Goal: Task Accomplishment & Management: Use online tool/utility

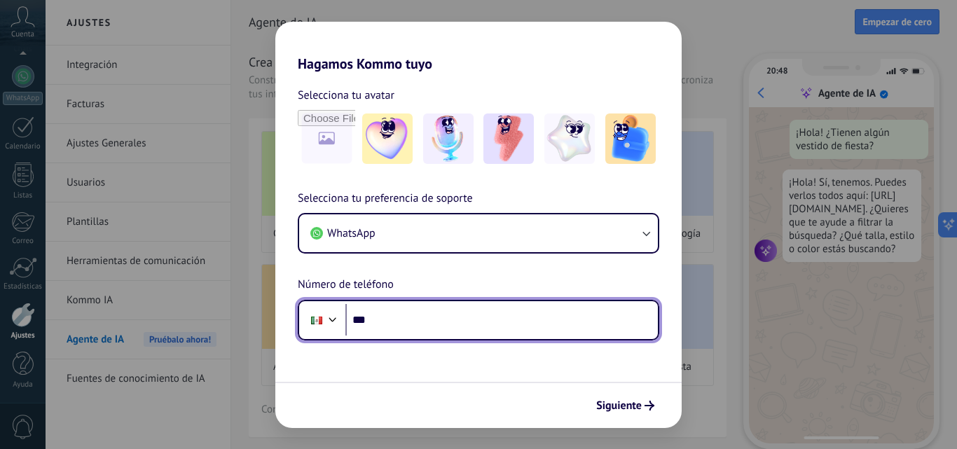
click at [420, 317] on input "***" at bounding box center [501, 320] width 313 height 32
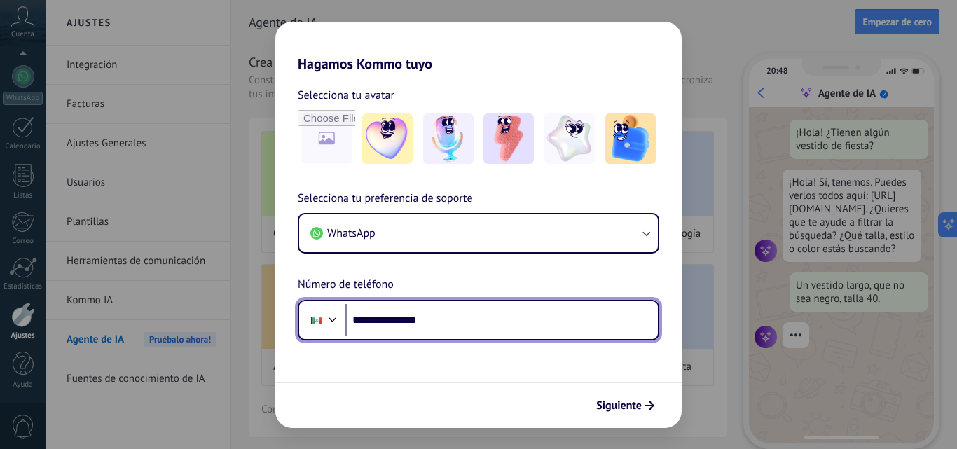
type input "**********"
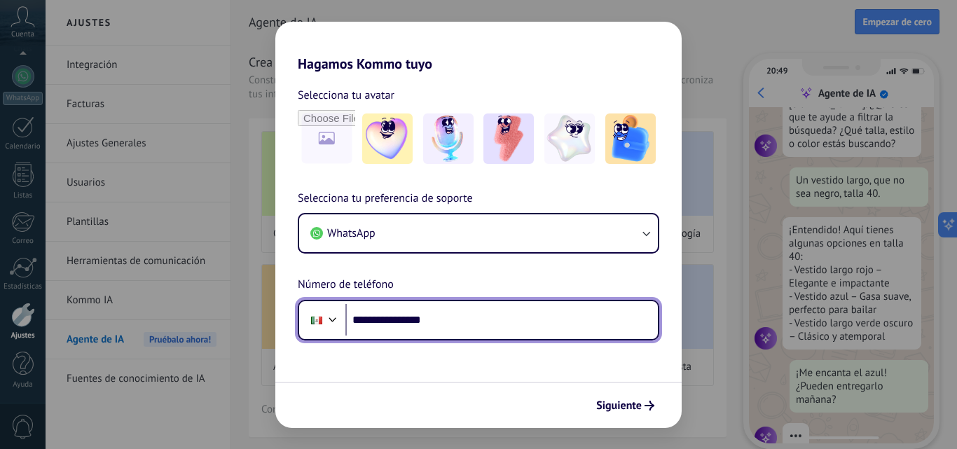
scroll to position [142, 0]
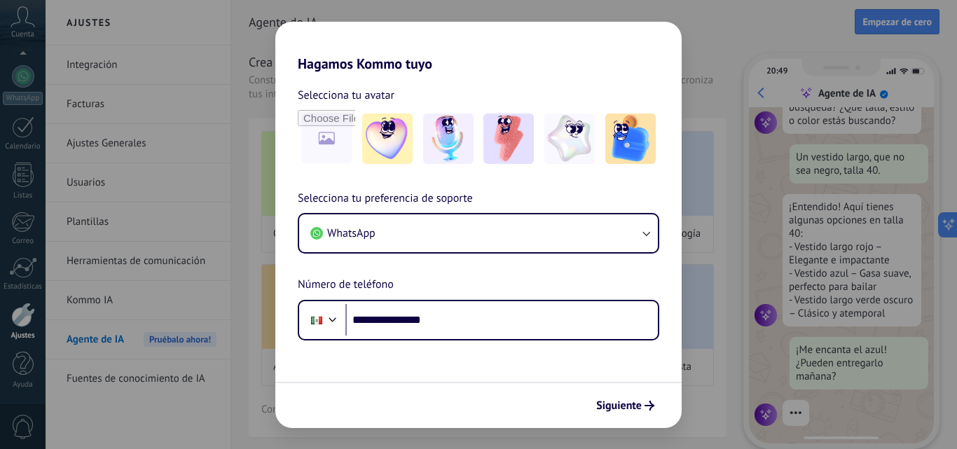
click at [624, 406] on span "Siguiente" at bounding box center [619, 406] width 46 height 10
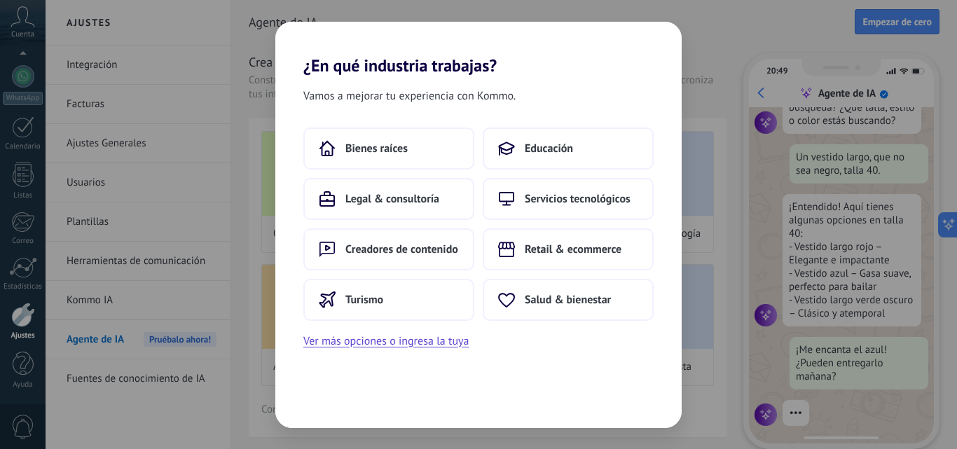
click at [564, 143] on span "Educación" at bounding box center [549, 149] width 48 height 14
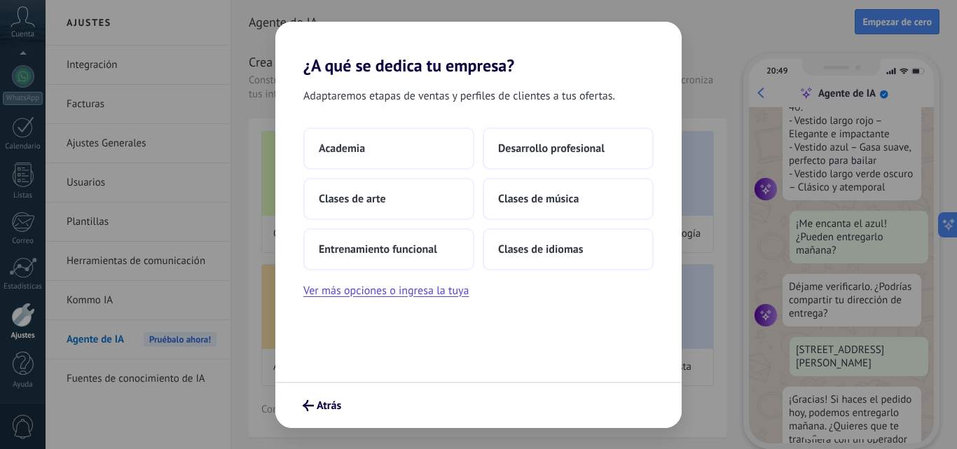
scroll to position [322, 0]
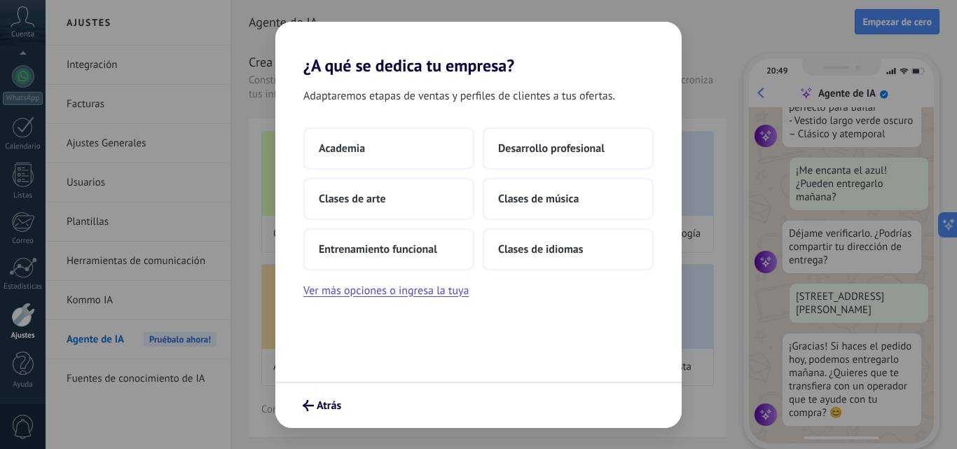
click at [451, 290] on button "Ver más opciones o ingresa la tuya" at bounding box center [385, 291] width 165 height 18
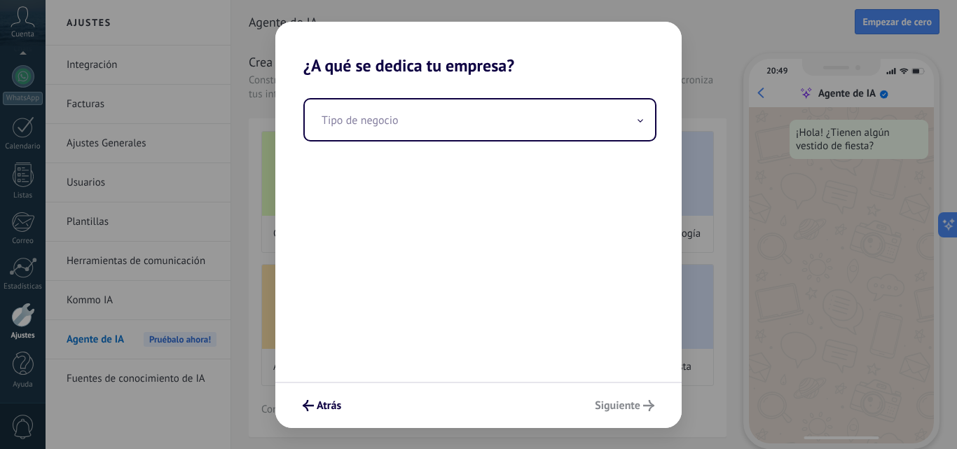
scroll to position [0, 0]
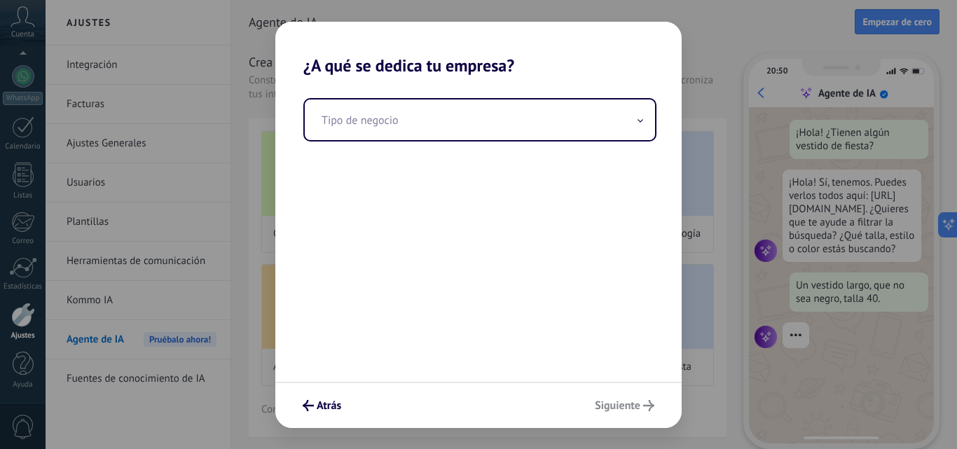
click at [482, 118] on input "text" at bounding box center [480, 119] width 350 height 41
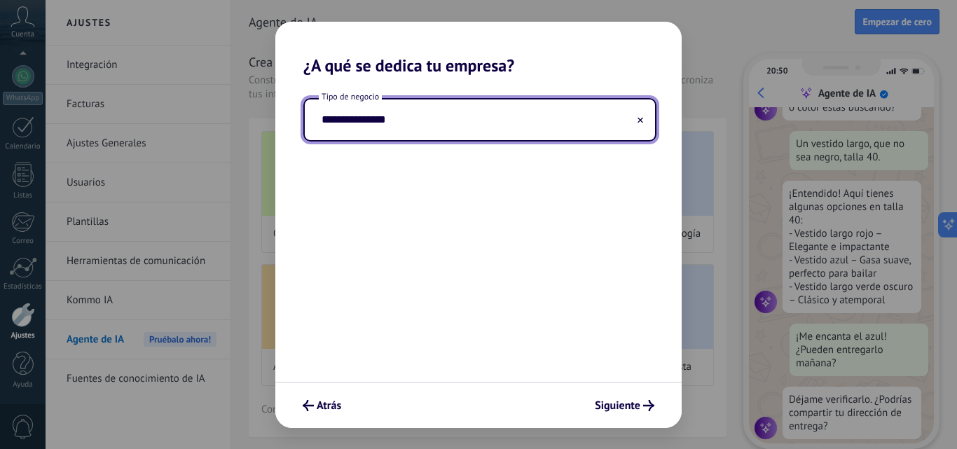
scroll to position [168, 0]
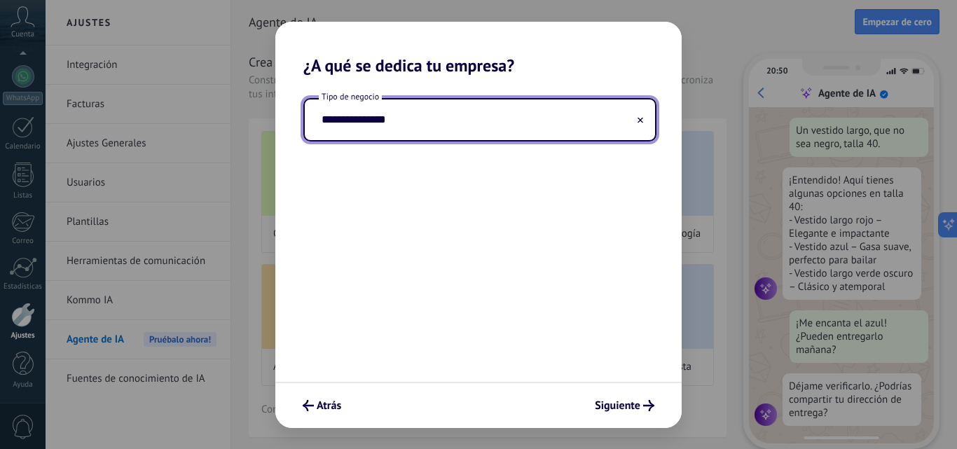
type input "**********"
click at [614, 401] on span "Siguiente" at bounding box center [618, 406] width 46 height 10
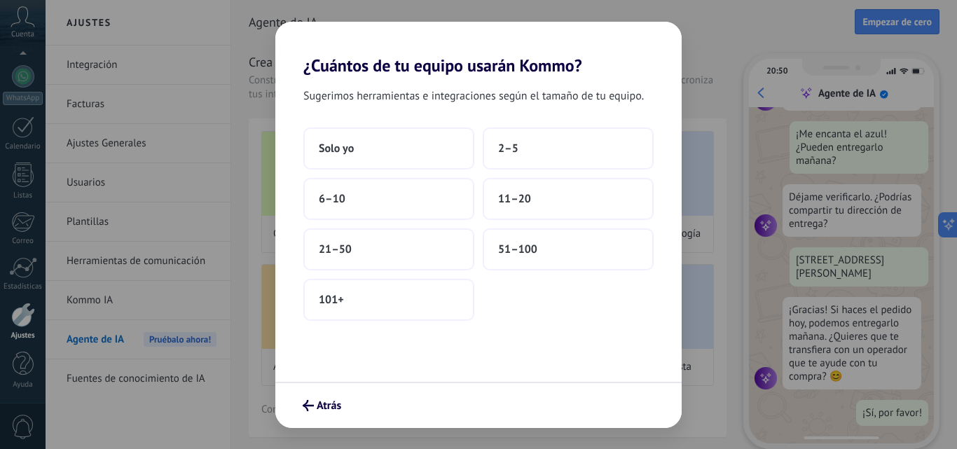
scroll to position [0, 0]
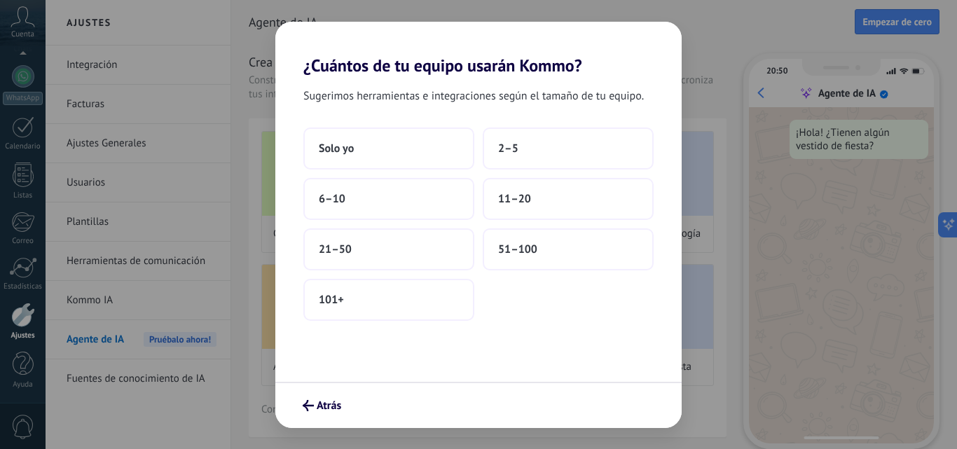
click at [367, 146] on button "Solo yo" at bounding box center [388, 149] width 171 height 42
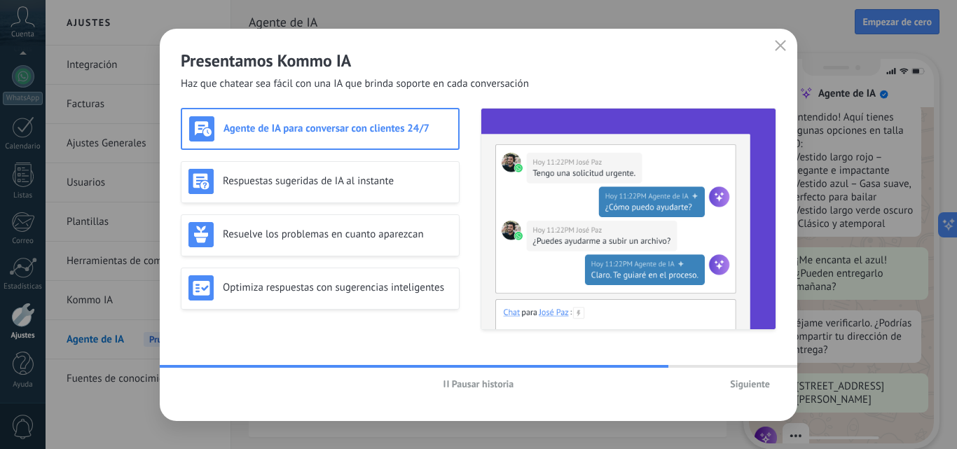
scroll to position [254, 0]
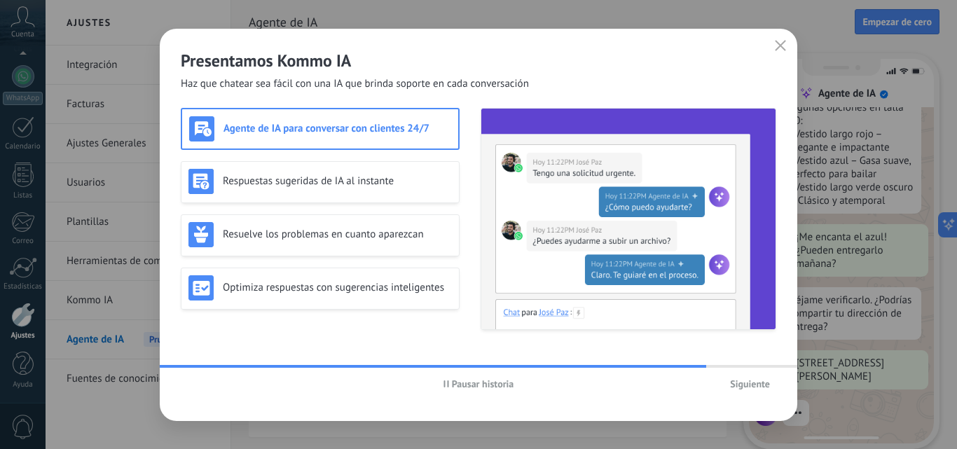
click at [365, 121] on div "Agente de IA para conversar con clientes 24/7" at bounding box center [320, 128] width 262 height 25
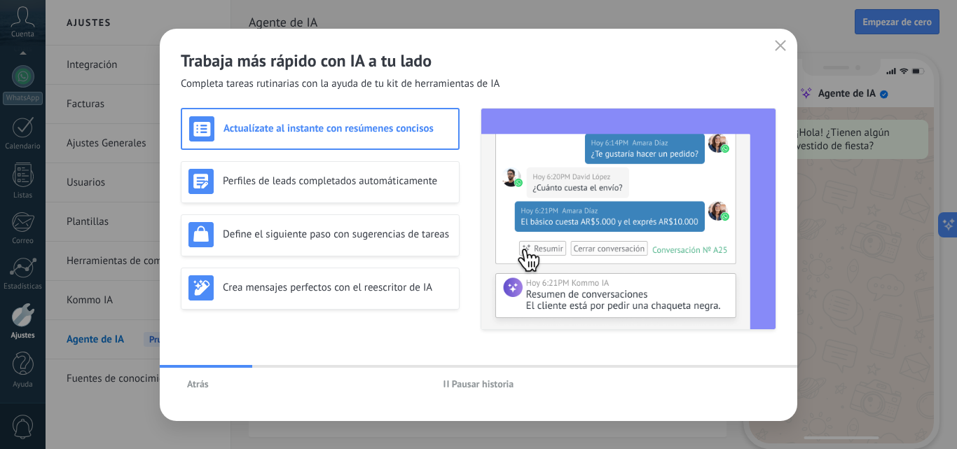
scroll to position [0, 0]
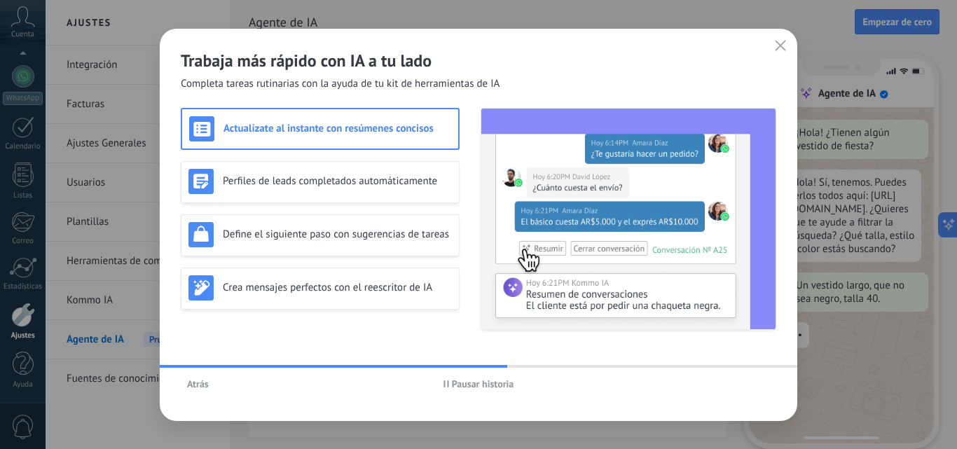
click at [367, 123] on h3 "Actualízate al instante con resúmenes concisos" at bounding box center [338, 128] width 228 height 13
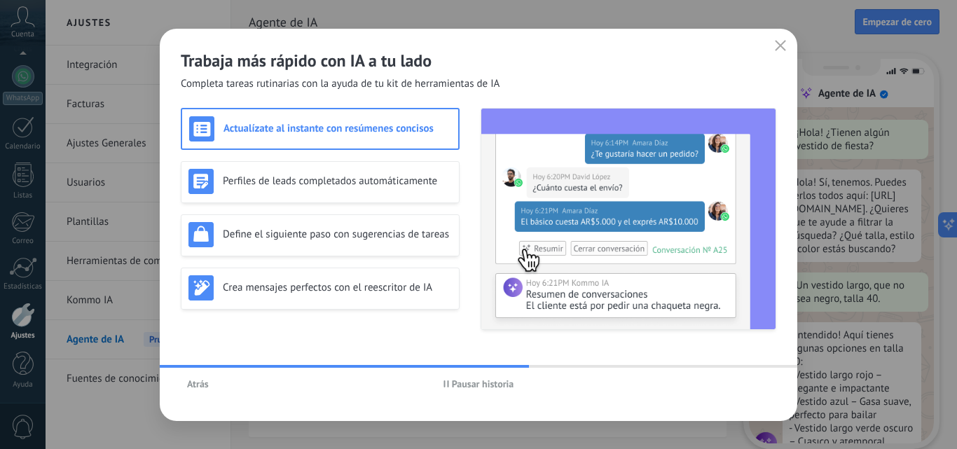
scroll to position [42, 0]
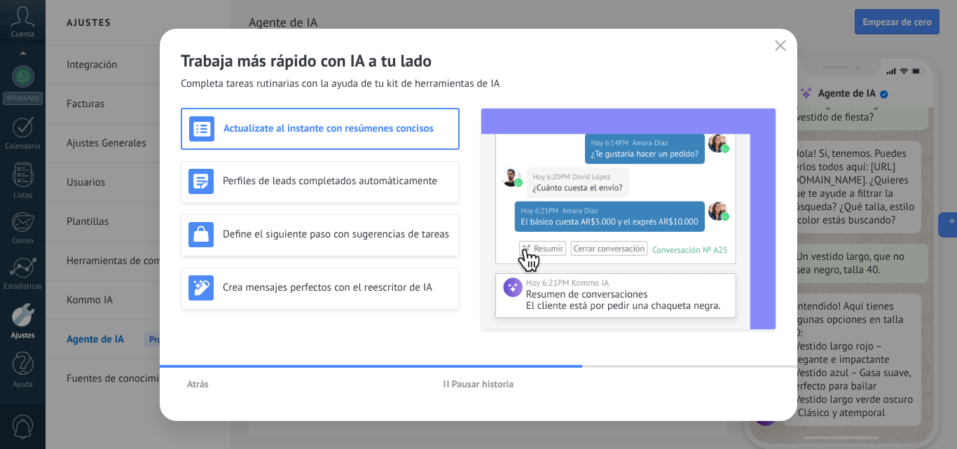
click at [294, 123] on h3 "Actualízate al instante con resúmenes concisos" at bounding box center [338, 128] width 228 height 13
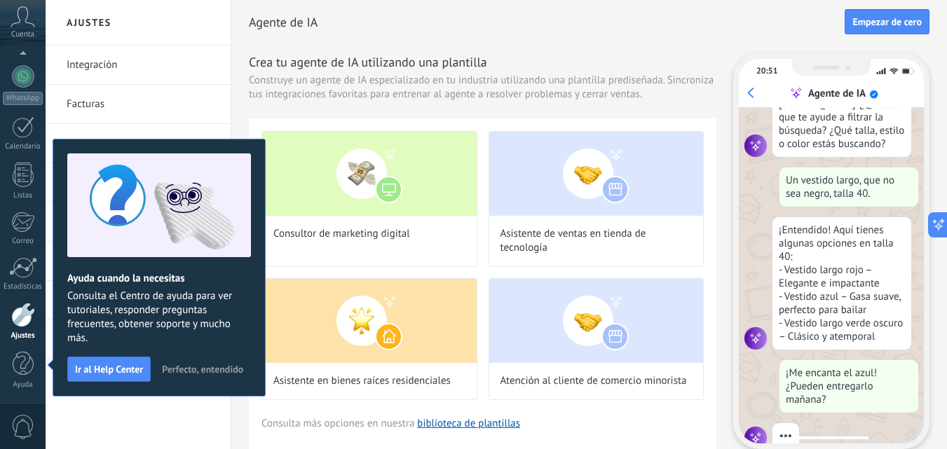
scroll to position [142, 0]
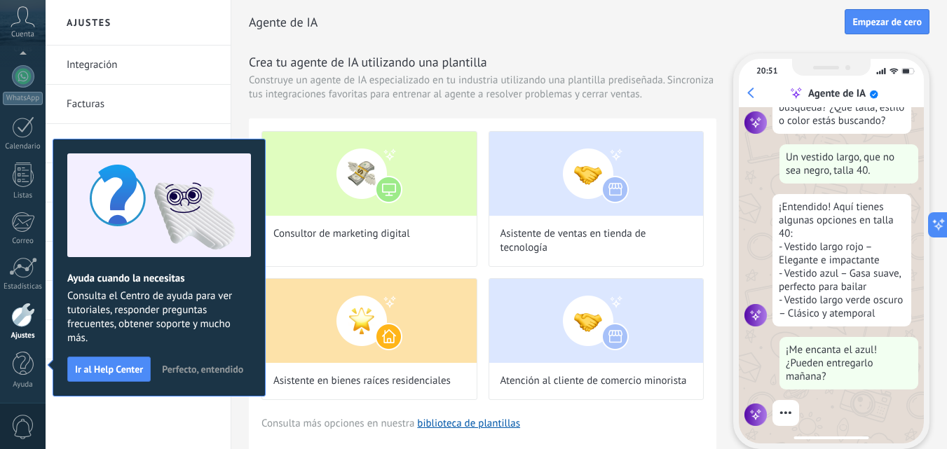
click at [179, 207] on img at bounding box center [159, 205] width 184 height 104
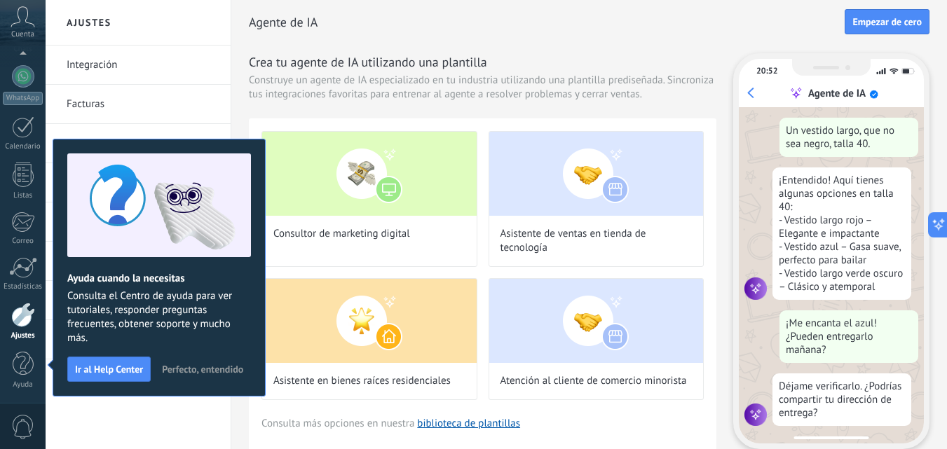
click at [191, 367] on span "Perfecto, entendido" at bounding box center [202, 369] width 81 height 10
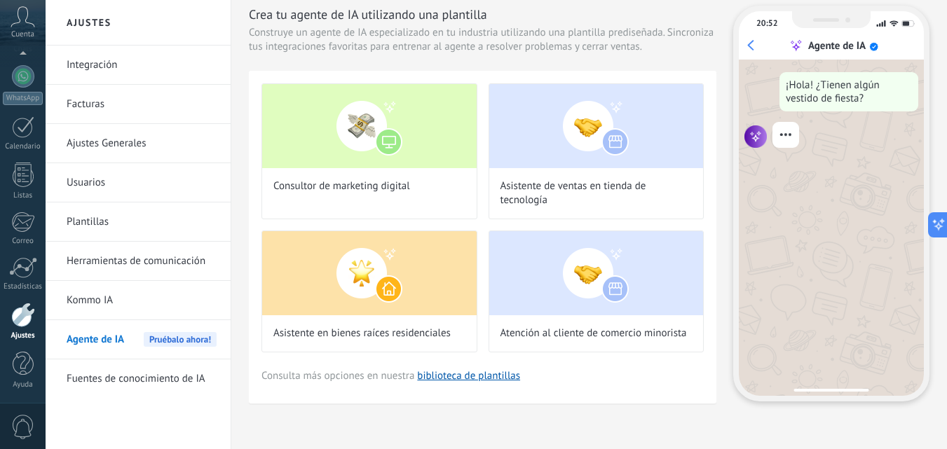
scroll to position [0, 0]
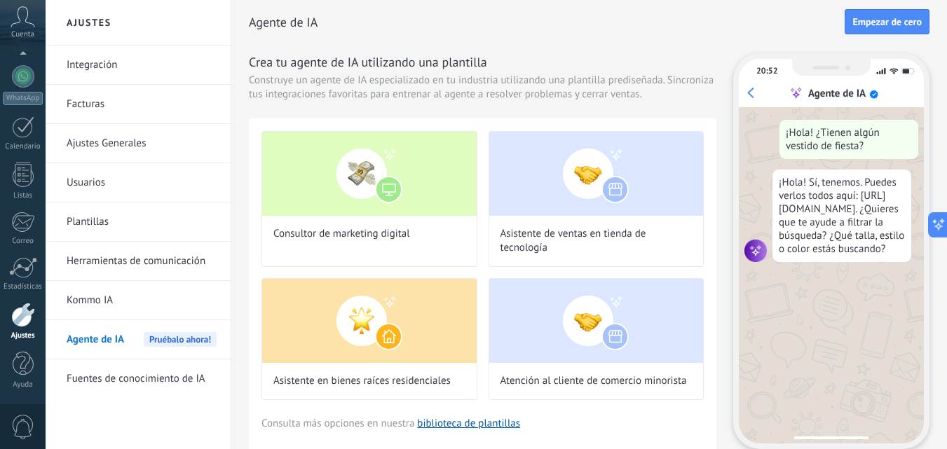
click at [197, 339] on span "Pruébalo ahora!" at bounding box center [180, 339] width 73 height 15
click at [774, 327] on div "¡Hola! ¿Tienen algún vestido de fiesta? ¡Hola! Sí, tenemos. Puedes verlos todos…" at bounding box center [831, 275] width 185 height 336
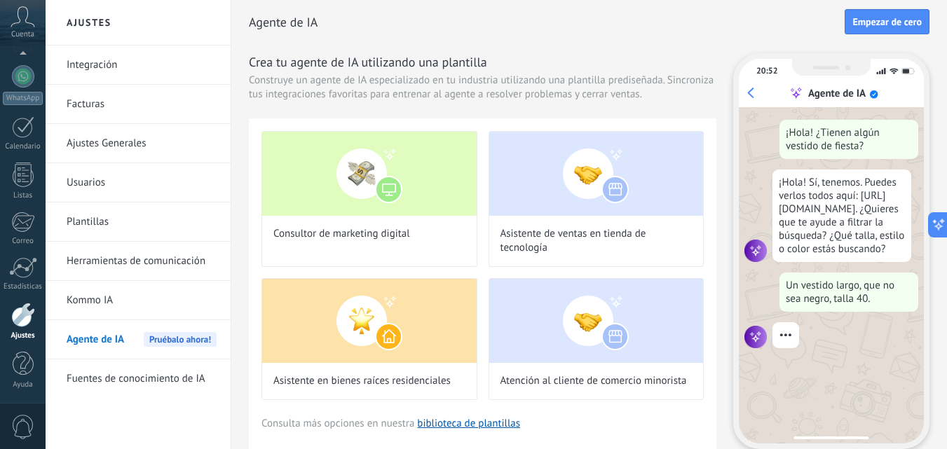
click at [746, 88] on div "Agente de IA" at bounding box center [833, 93] width 180 height 14
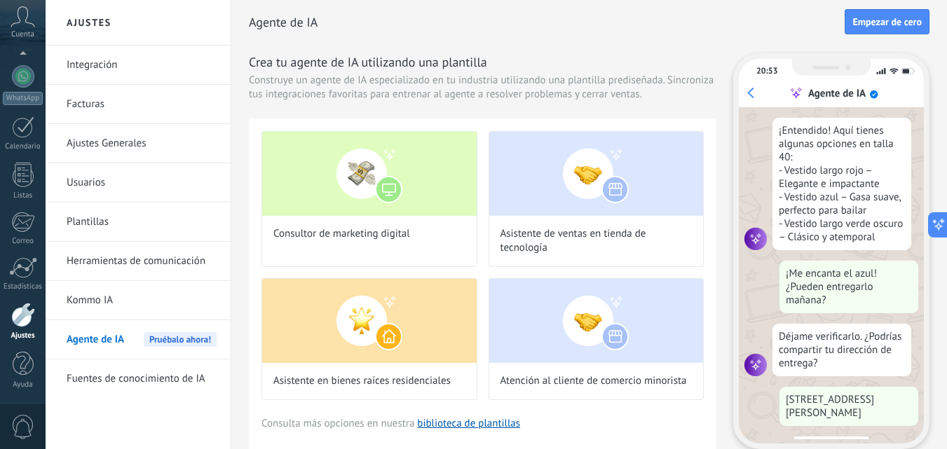
scroll to position [254, 0]
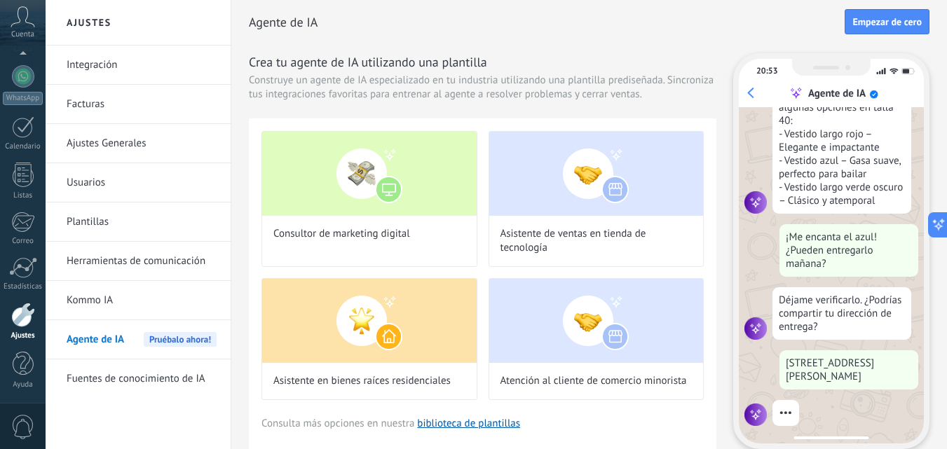
click at [888, 18] on span "Empezar de cero" at bounding box center [886, 22] width 69 height 10
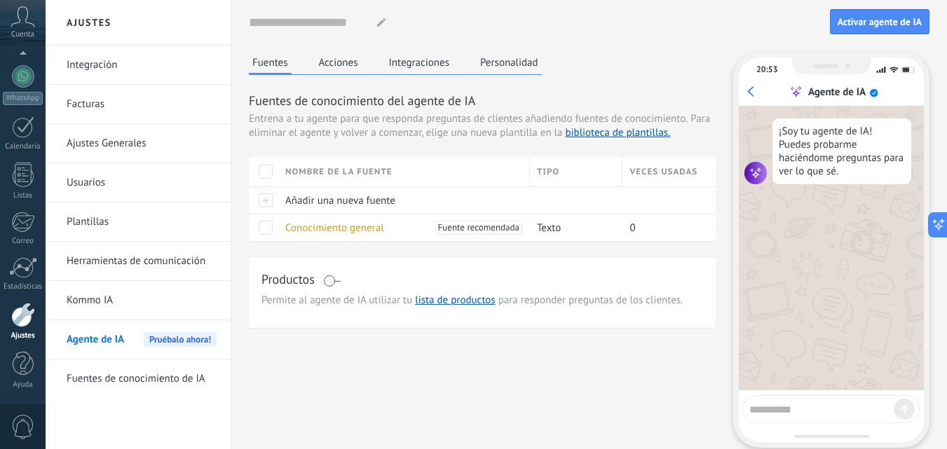
click at [334, 63] on button "Acciones" at bounding box center [338, 62] width 46 height 21
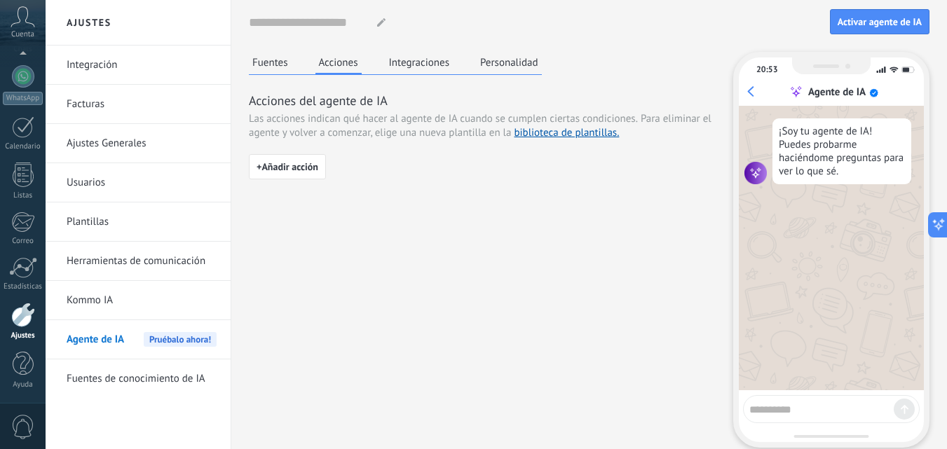
click at [268, 164] on span "+ Añadir acción" at bounding box center [287, 167] width 62 height 10
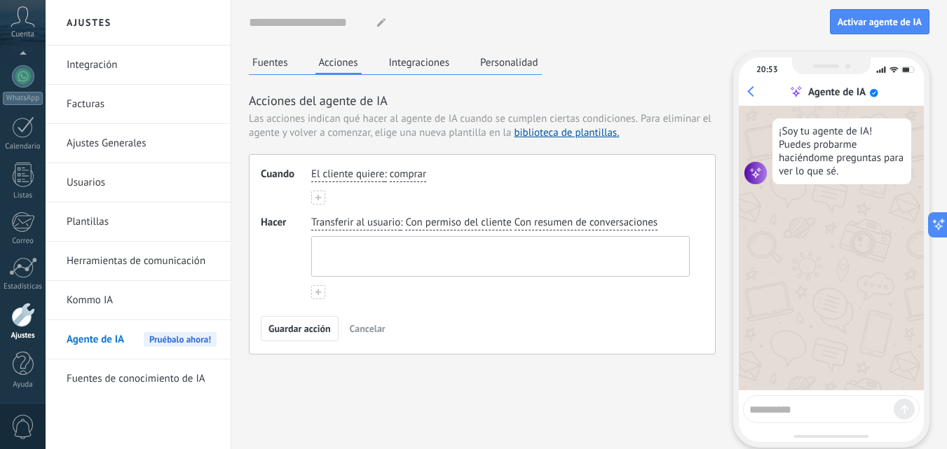
click at [363, 261] on textarea at bounding box center [499, 256] width 374 height 39
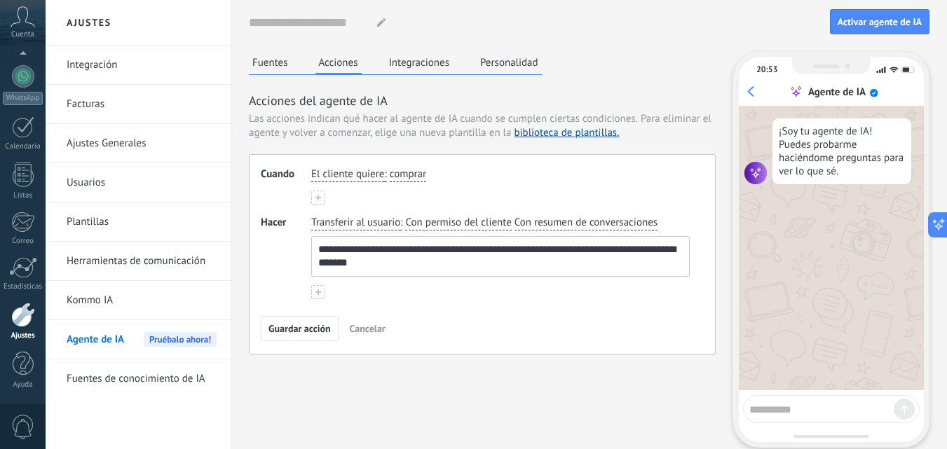
scroll to position [6, 0]
type textarea "**********"
click at [809, 409] on textarea at bounding box center [821, 408] width 144 height 18
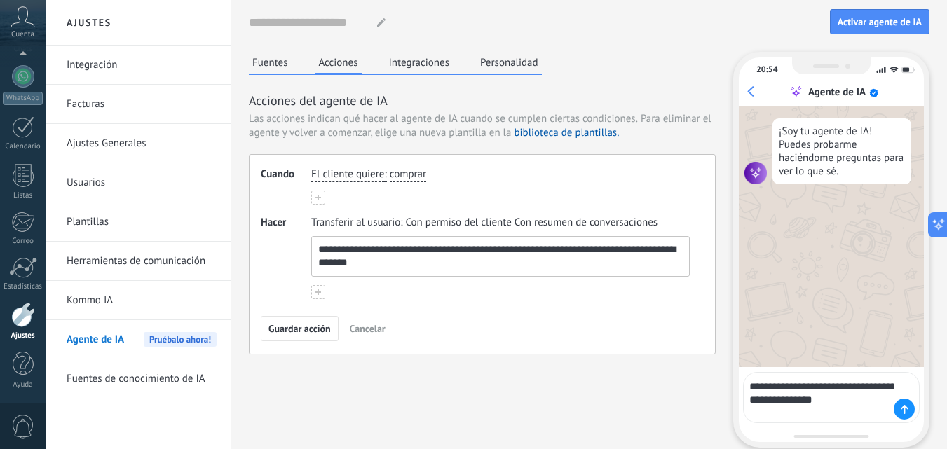
type textarea "**********"
click at [903, 403] on div at bounding box center [903, 409] width 21 height 21
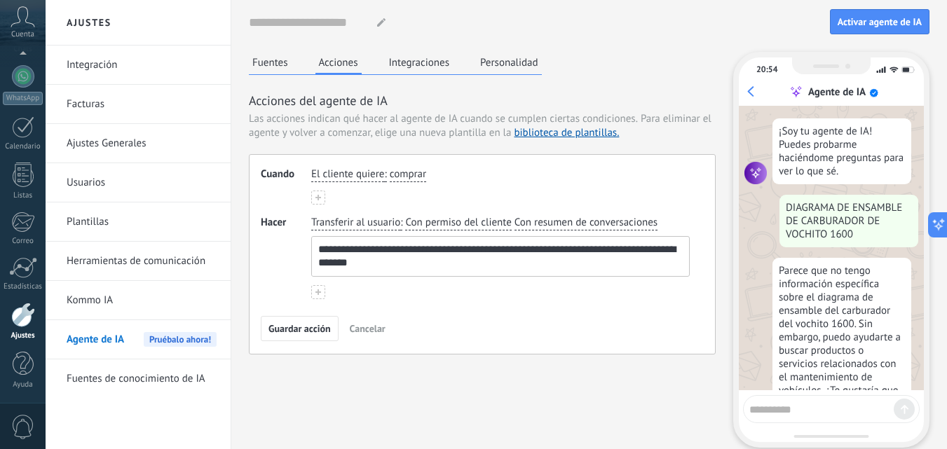
scroll to position [44, 0]
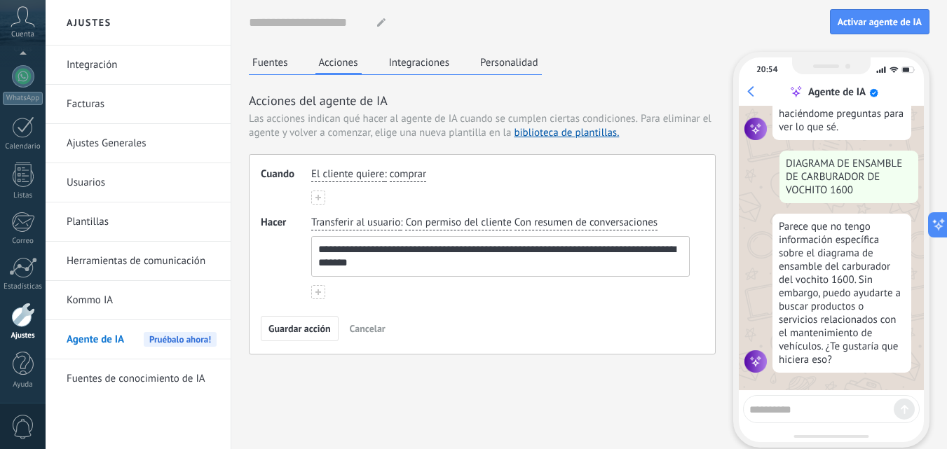
click at [806, 408] on textarea at bounding box center [821, 408] width 144 height 18
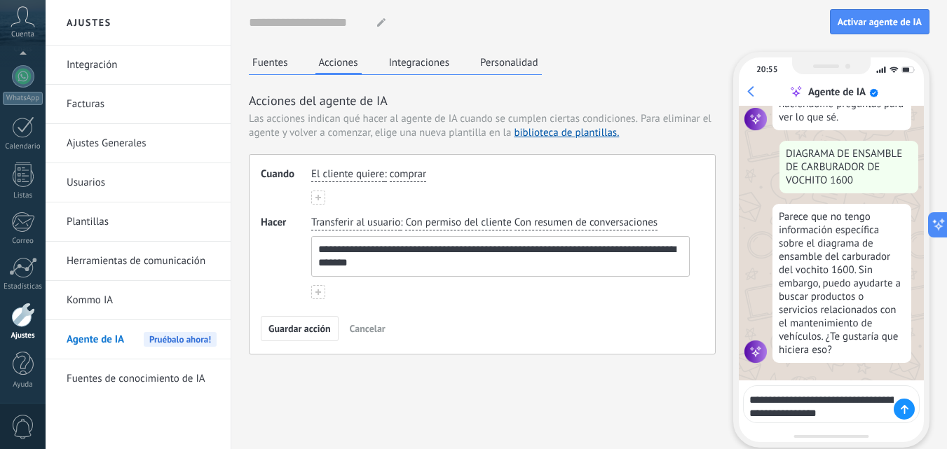
scroll to position [67, 0]
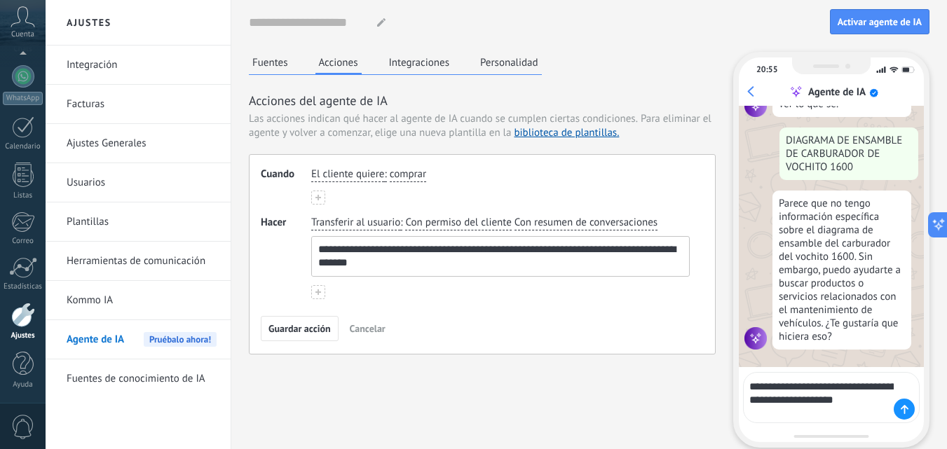
click at [827, 416] on textarea "**********" at bounding box center [821, 398] width 144 height 44
type textarea "**********"
click at [905, 406] on icon at bounding box center [904, 409] width 8 height 9
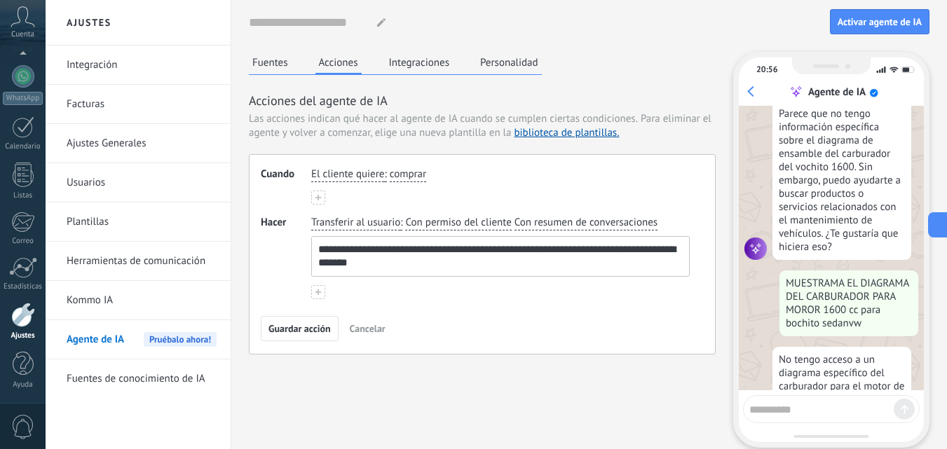
scroll to position [303, 0]
